Goal: Task Accomplishment & Management: Use online tool/utility

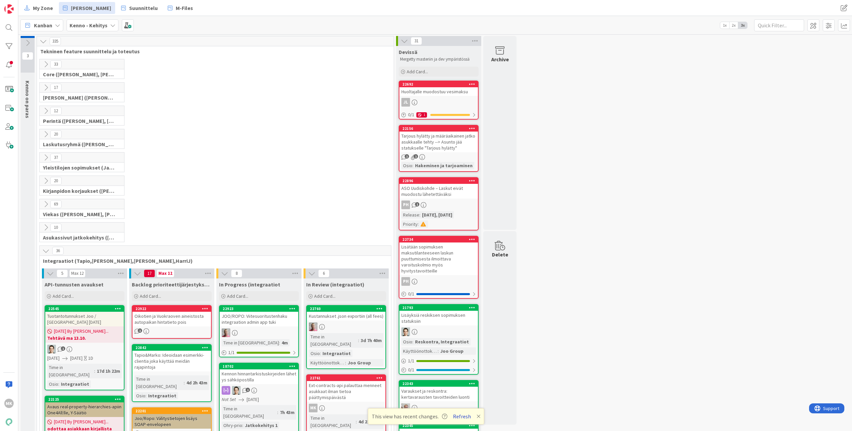
click at [460, 418] on button "Refresh" at bounding box center [462, 416] width 23 height 9
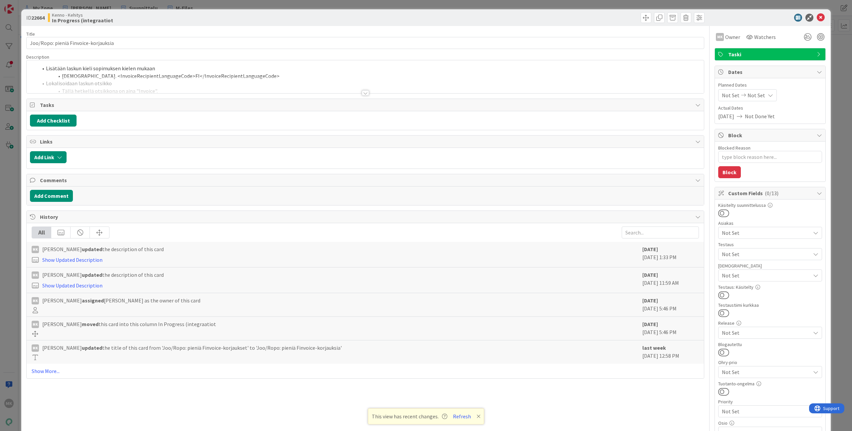
type textarea "x"
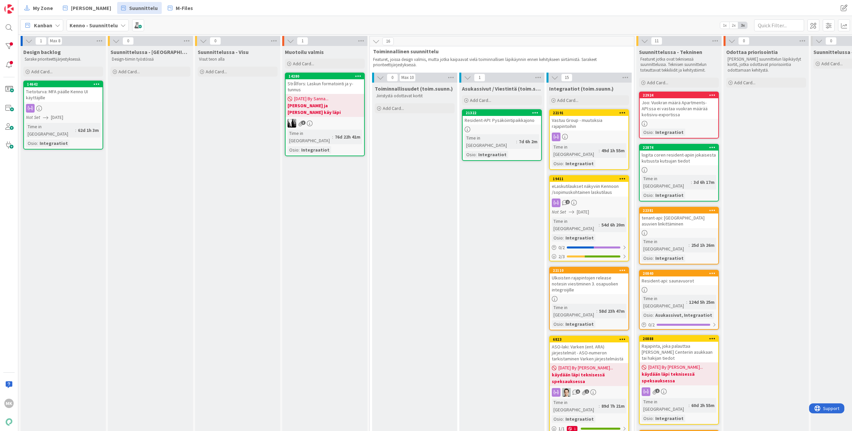
scroll to position [0, 138]
